Goal: Task Accomplishment & Management: Complete application form

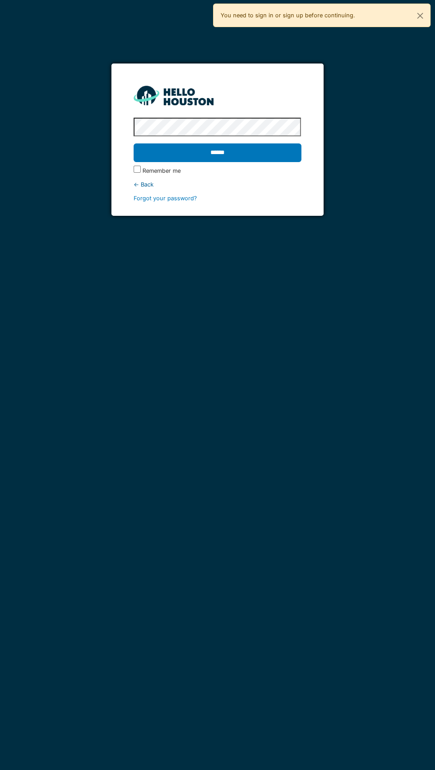
click at [266, 159] on input "******" at bounding box center [218, 153] width 168 height 19
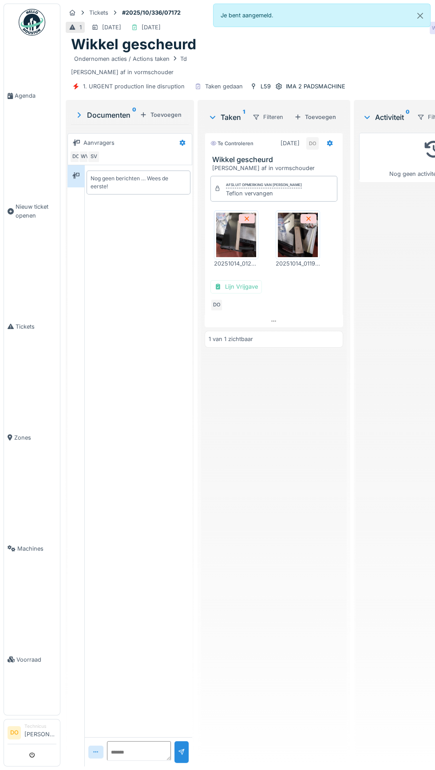
click at [26, 111] on link "Agenda" at bounding box center [32, 95] width 56 height 111
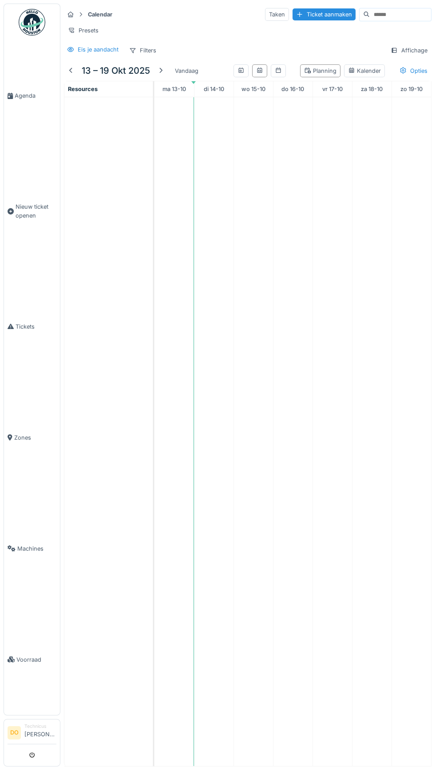
click at [71, 69] on div at bounding box center [71, 71] width 7 height 8
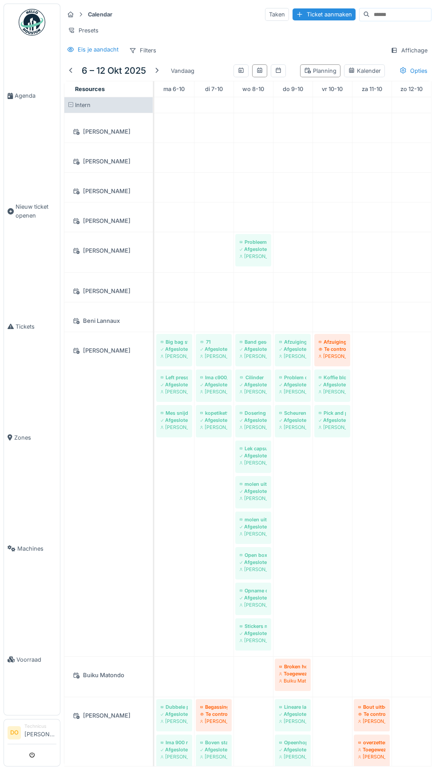
click at [157, 69] on div at bounding box center [156, 71] width 7 height 8
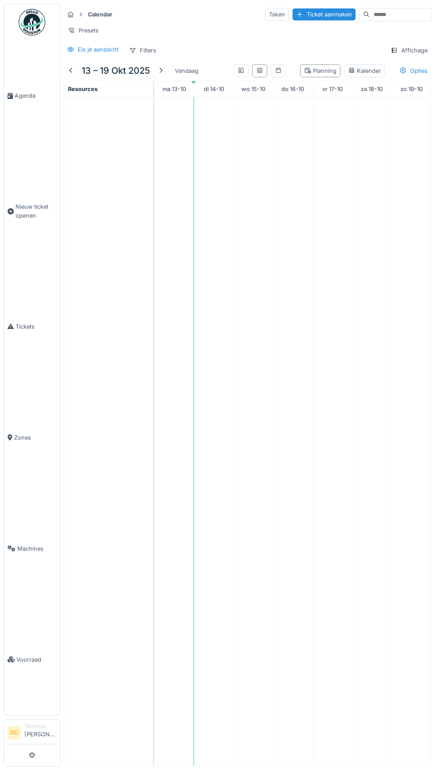
click at [71, 69] on div at bounding box center [71, 71] width 7 height 8
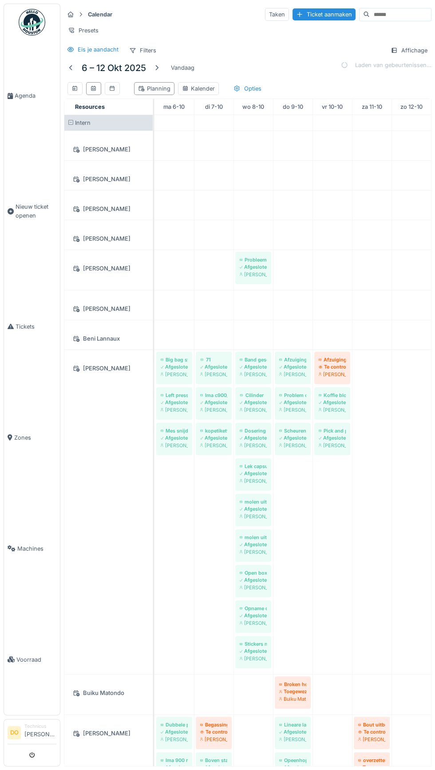
click at [157, 67] on div at bounding box center [156, 68] width 7 height 8
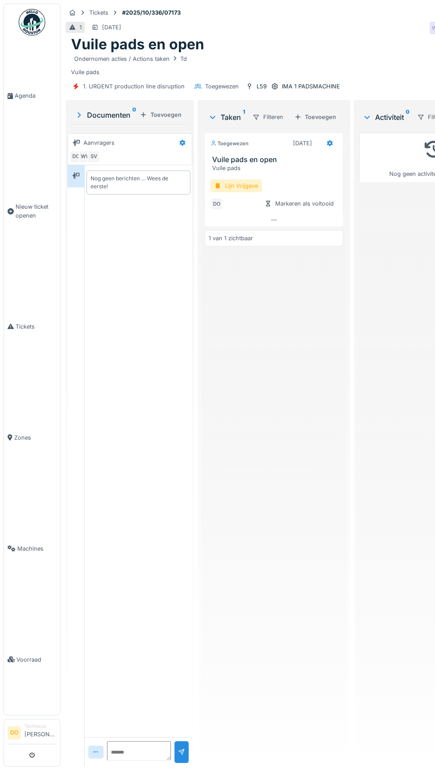
click at [235, 182] on div "Lijn Vrijgave" at bounding box center [237, 186] width 52 height 13
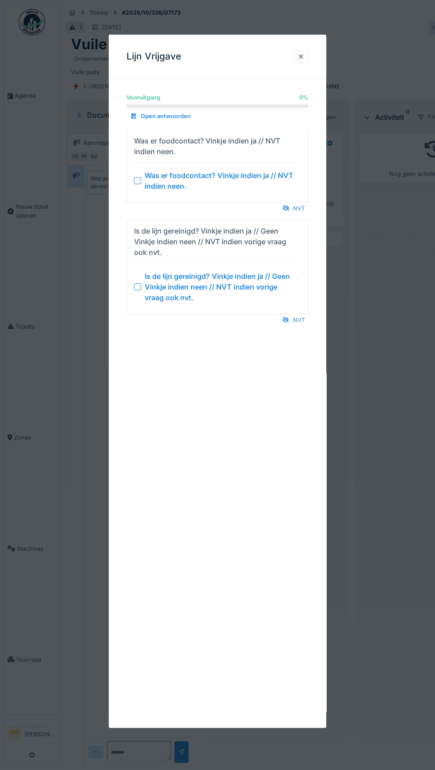
click at [299, 208] on div "NVT" at bounding box center [294, 209] width 30 height 12
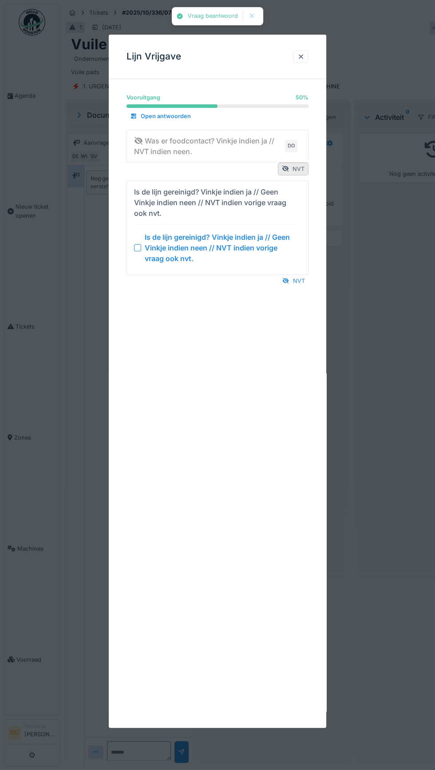
click at [300, 279] on div "NVT" at bounding box center [294, 281] width 30 height 12
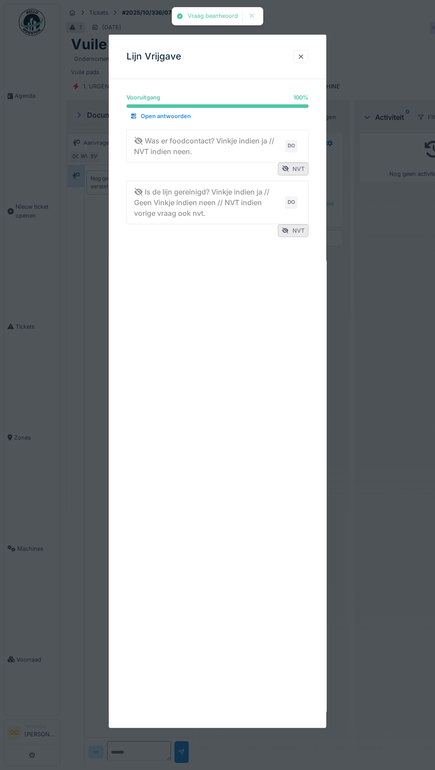
click at [301, 60] on div at bounding box center [301, 56] width 7 height 8
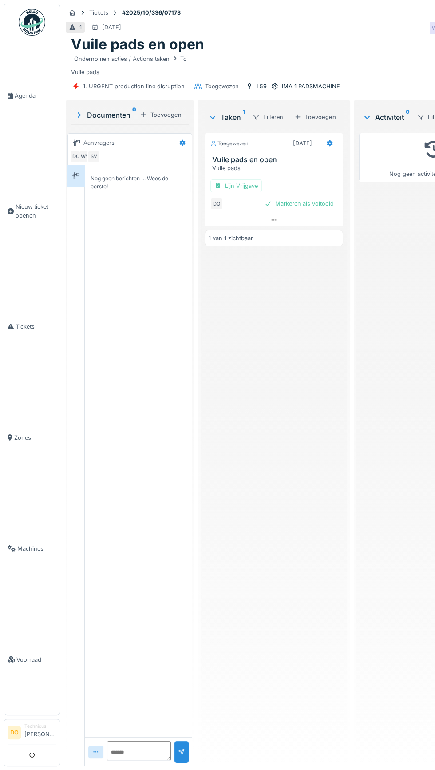
click at [307, 202] on div "Markeren als voltooid" at bounding box center [299, 204] width 76 height 12
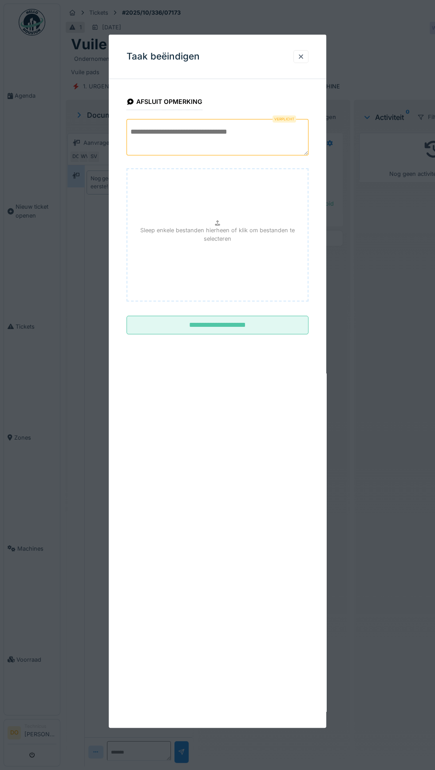
click at [239, 130] on textarea at bounding box center [218, 137] width 182 height 36
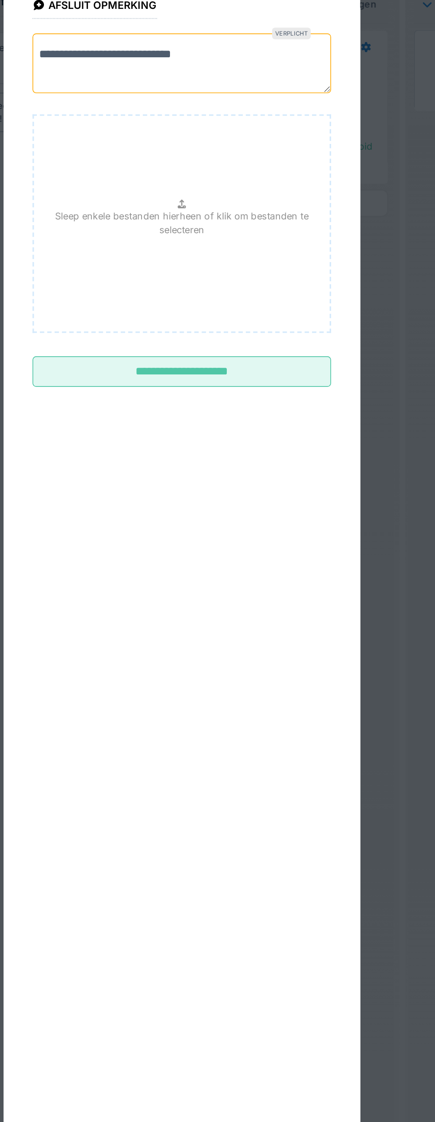
scroll to position [19, 0]
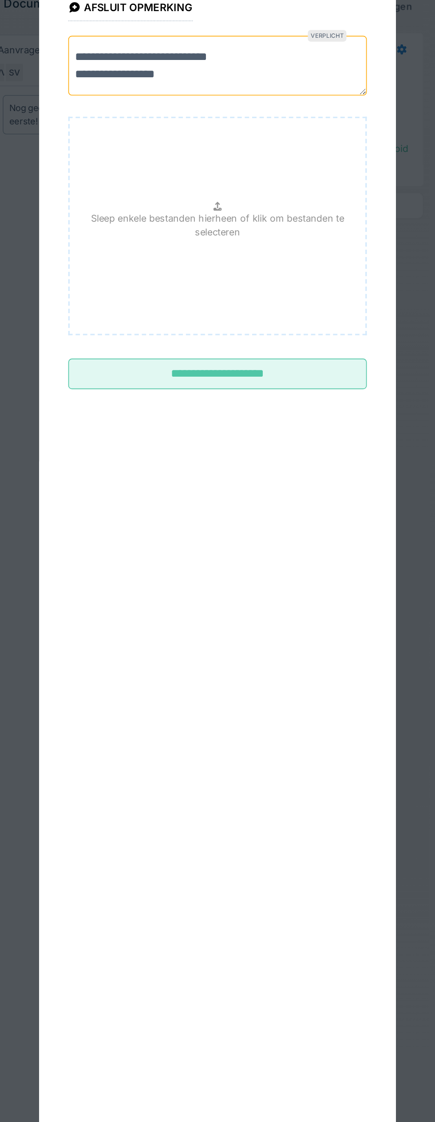
type textarea "**********"
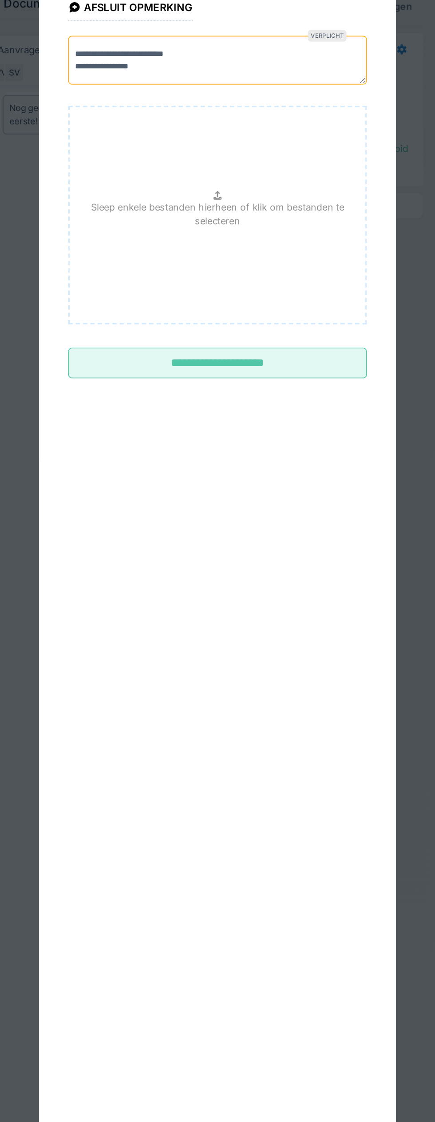
click at [260, 344] on input "**********" at bounding box center [218, 334] width 182 height 19
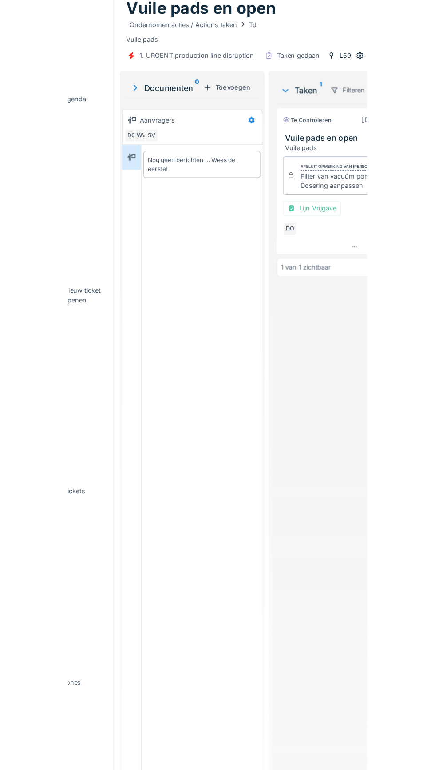
scroll to position [0, 0]
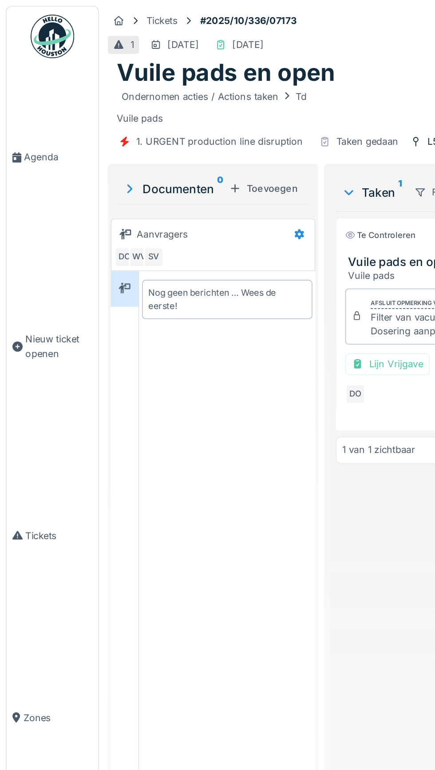
click at [30, 100] on span "Agenda" at bounding box center [36, 96] width 42 height 8
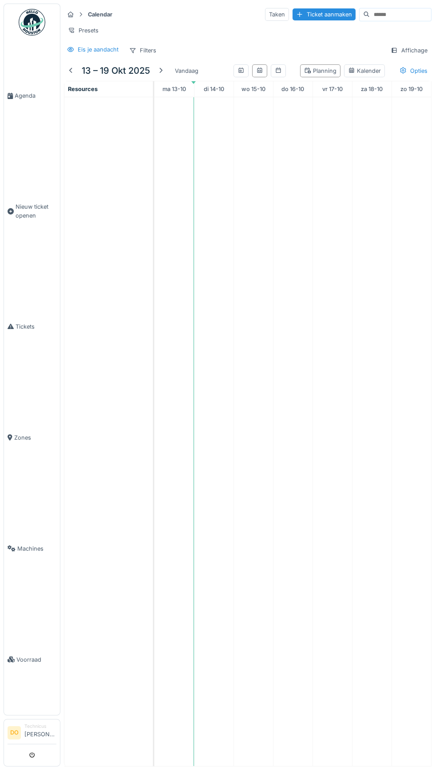
click at [165, 72] on div at bounding box center [161, 71] width 14 height 12
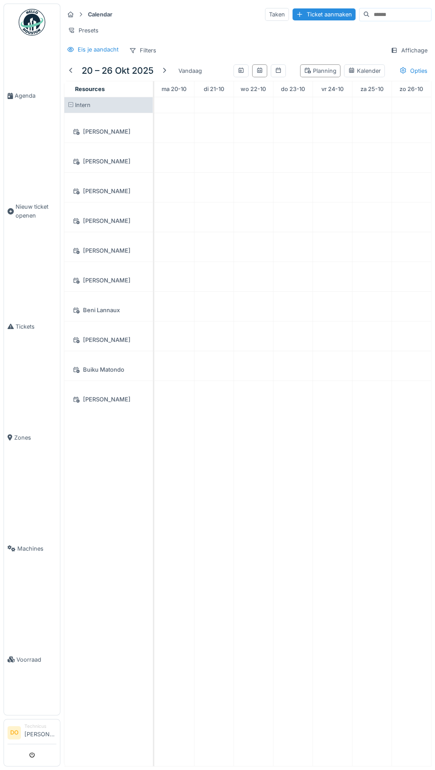
click at [71, 69] on div at bounding box center [71, 71] width 7 height 8
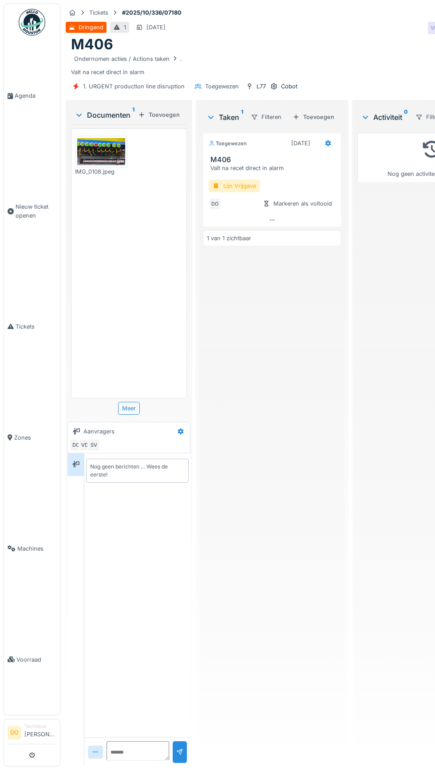
click at [240, 184] on div "Lijn Vrijgave" at bounding box center [235, 186] width 52 height 13
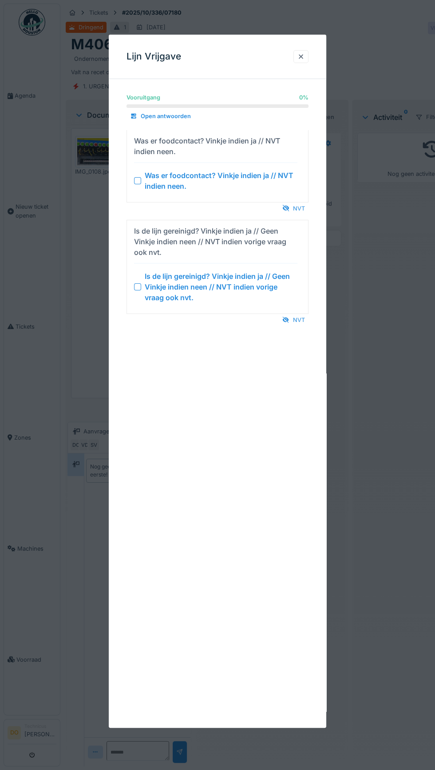
click at [299, 208] on div "NVT" at bounding box center [294, 209] width 30 height 12
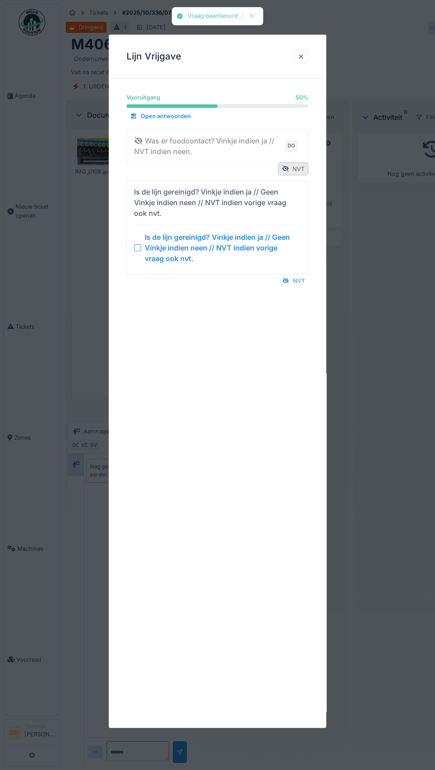
click at [299, 280] on div "NVT" at bounding box center [294, 281] width 30 height 12
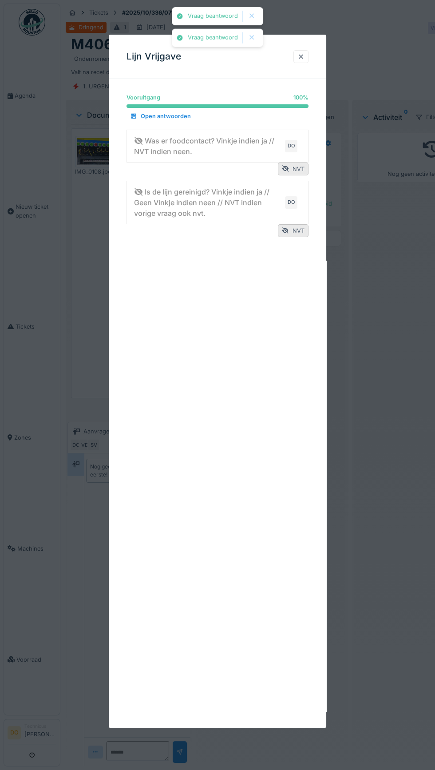
click at [305, 60] on div at bounding box center [301, 56] width 15 height 13
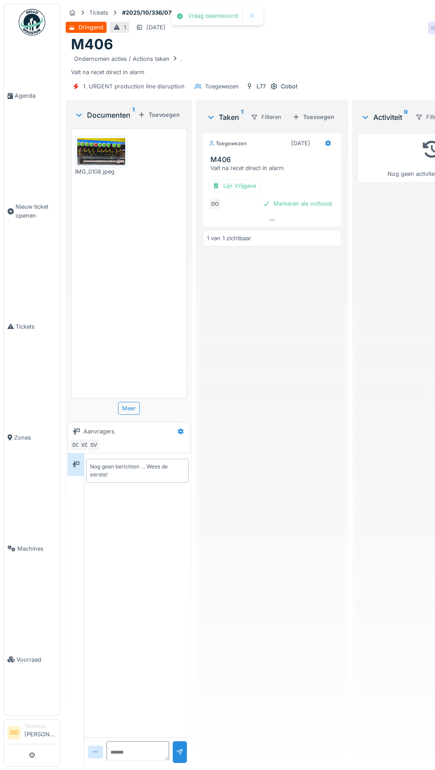
click at [306, 202] on div "Markeren als voltooid" at bounding box center [297, 204] width 76 height 12
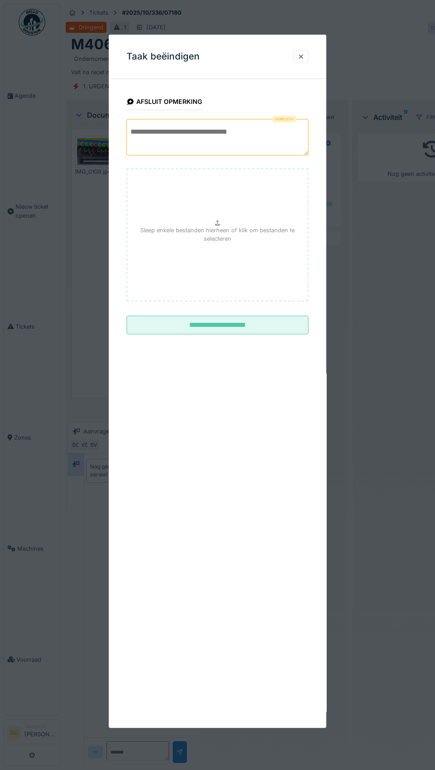
click at [247, 130] on textarea at bounding box center [218, 137] width 182 height 36
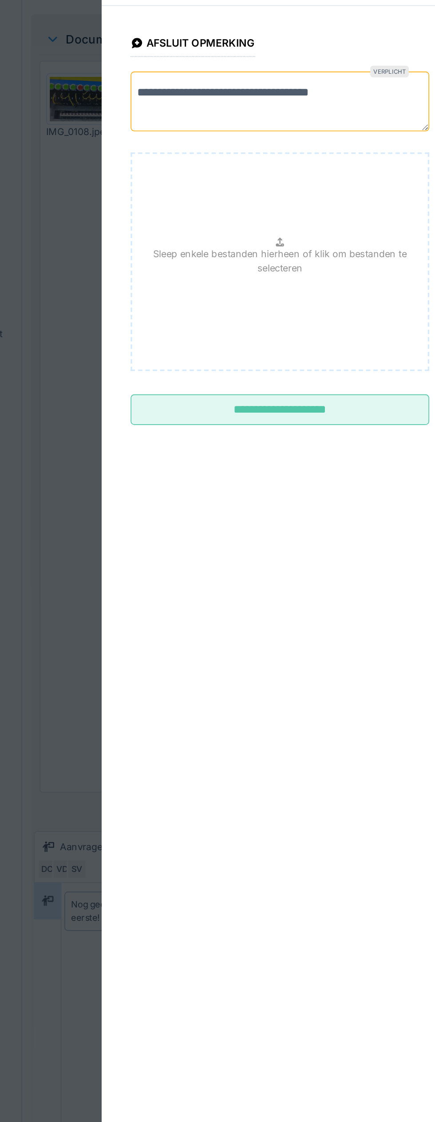
type textarea "**********"
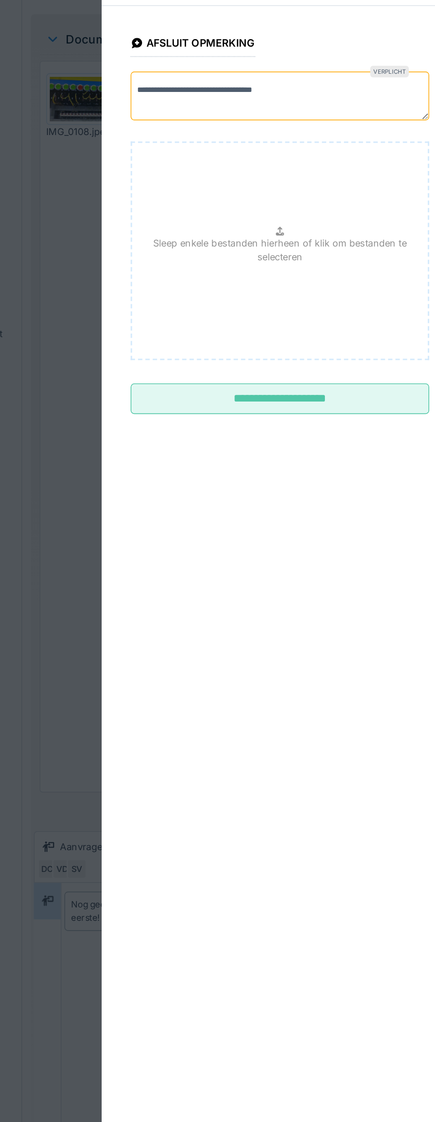
click at [240, 344] on input "**********" at bounding box center [218, 334] width 182 height 19
